Goal: Find specific page/section: Find specific page/section

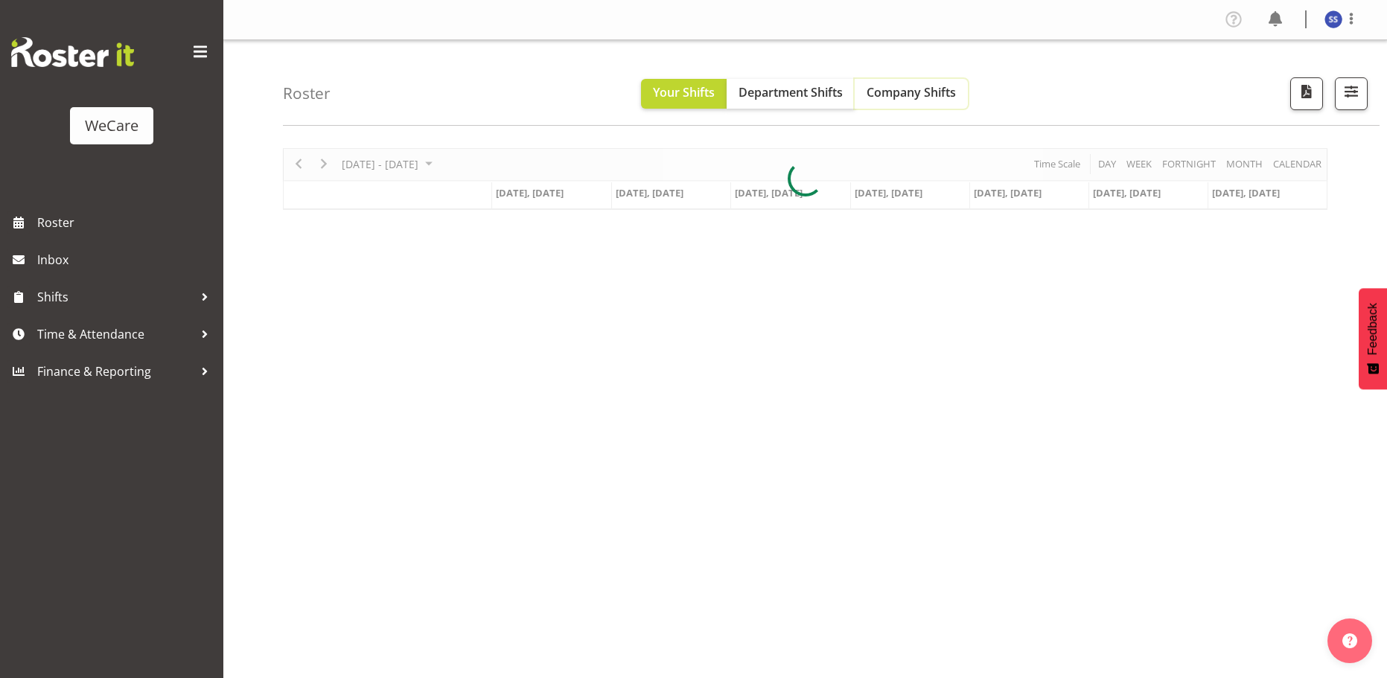
click at [897, 92] on span "Company Shifts" at bounding box center [911, 92] width 89 height 16
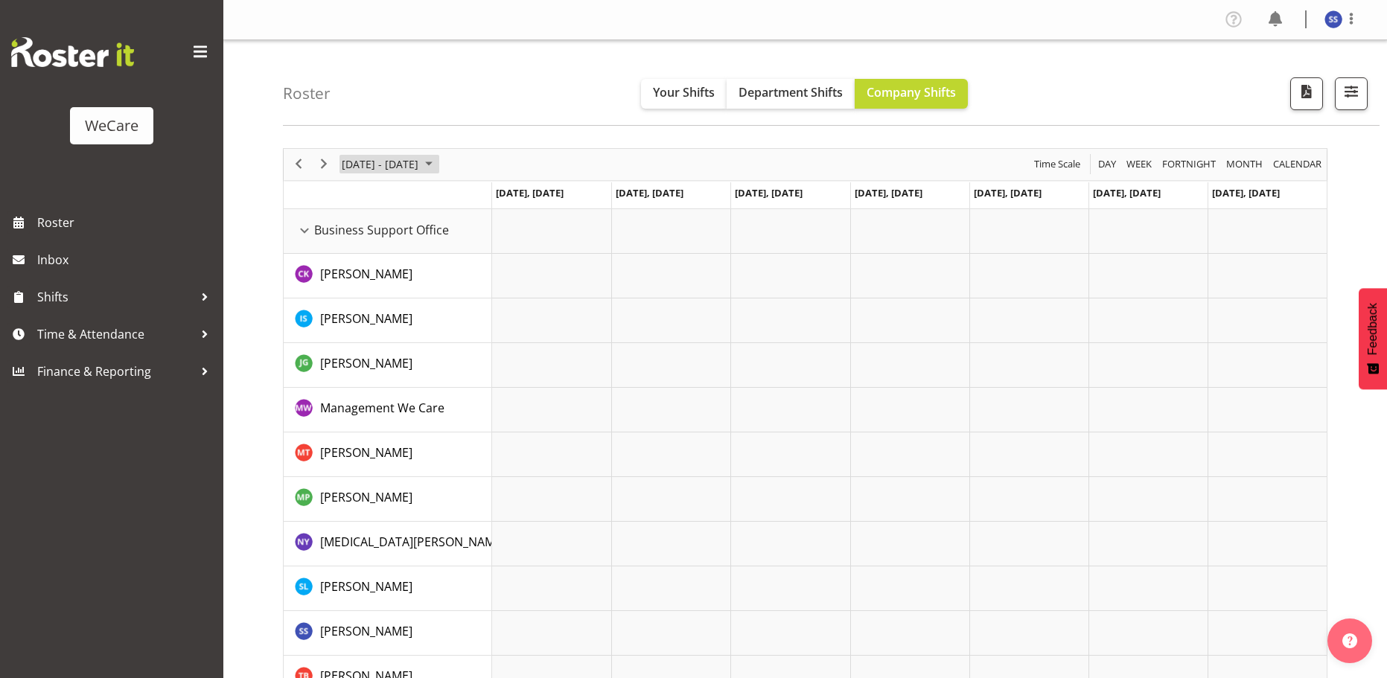
drag, startPoint x: 436, startPoint y: 163, endPoint x: 431, endPoint y: 173, distance: 11.3
click at [436, 163] on span "June 2024" at bounding box center [429, 164] width 18 height 19
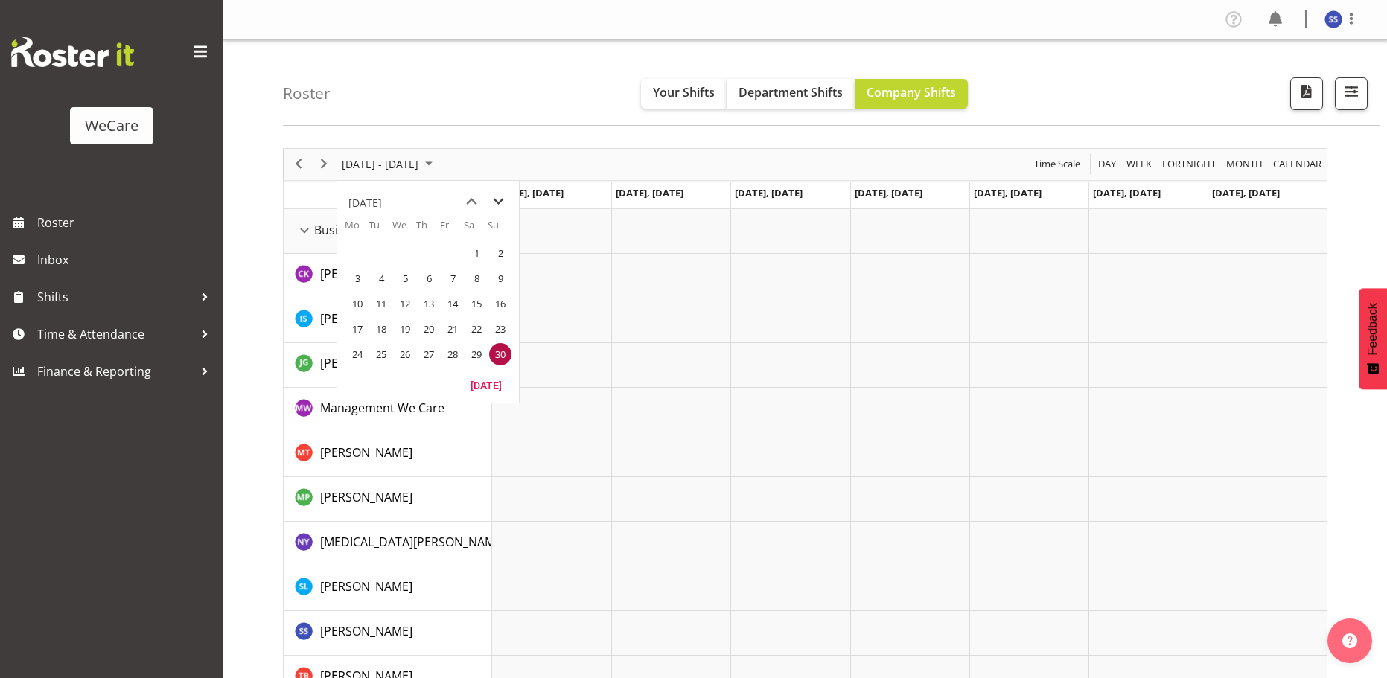
click at [504, 200] on span "next month" at bounding box center [498, 201] width 26 height 27
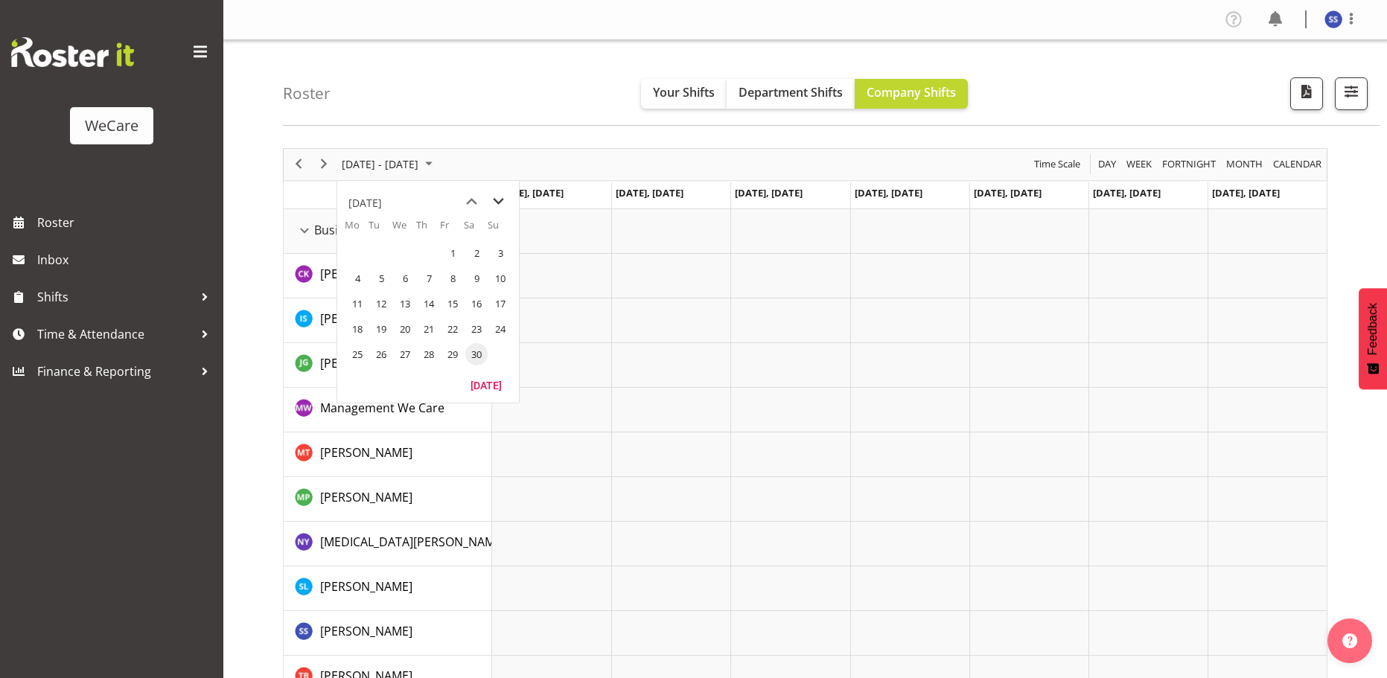
click at [503, 200] on span "next month" at bounding box center [498, 201] width 26 height 27
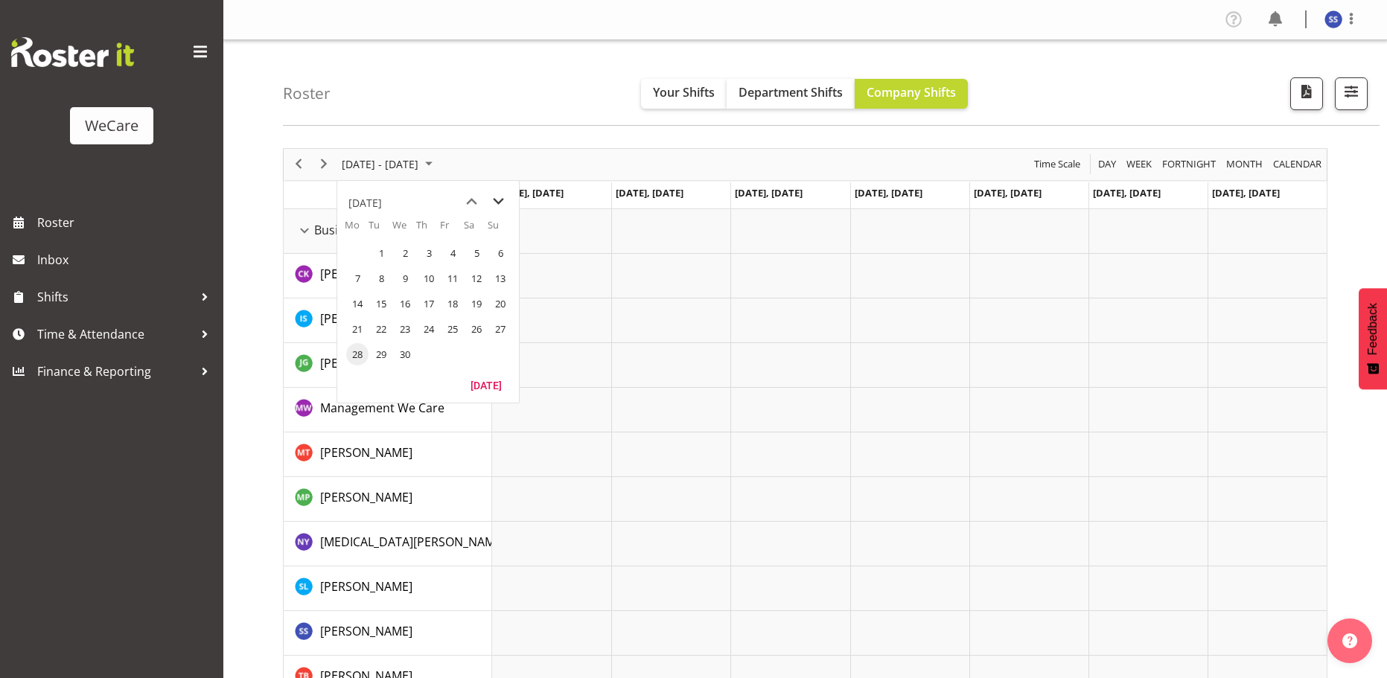
click at [503, 200] on span "next month" at bounding box center [498, 201] width 26 height 27
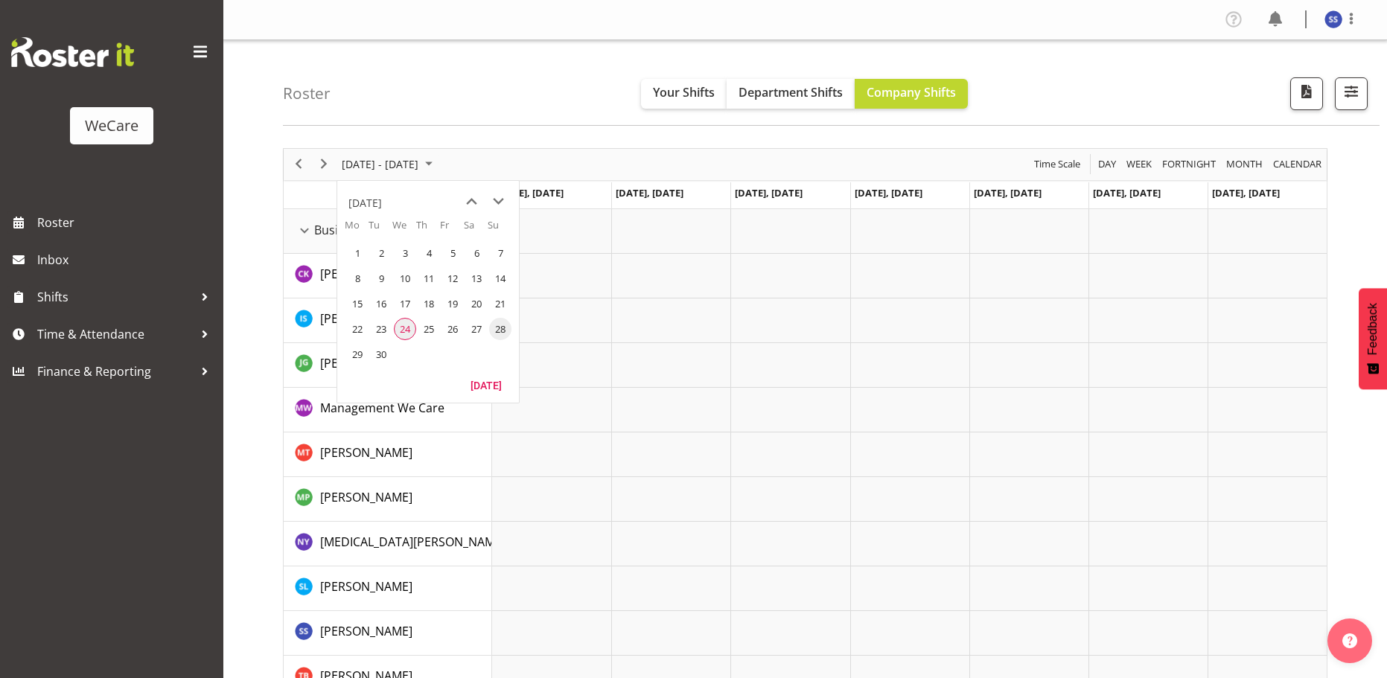
click at [405, 328] on span "24" at bounding box center [405, 329] width 22 height 22
